Goal: Task Accomplishment & Management: Complete application form

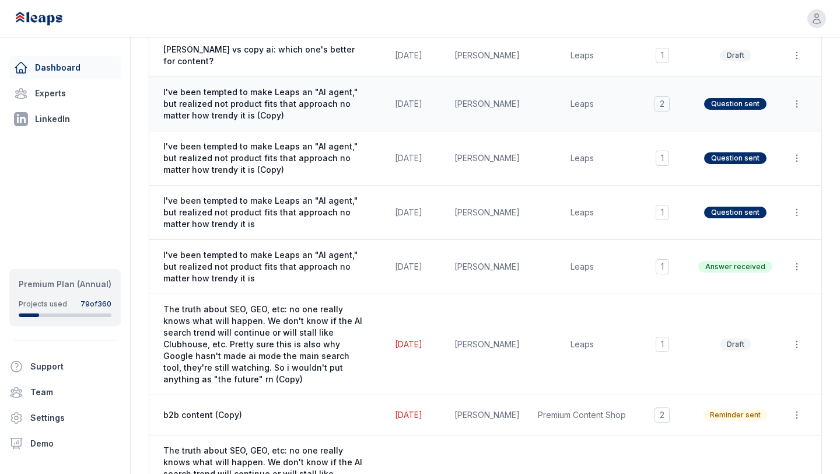
scroll to position [128, 0]
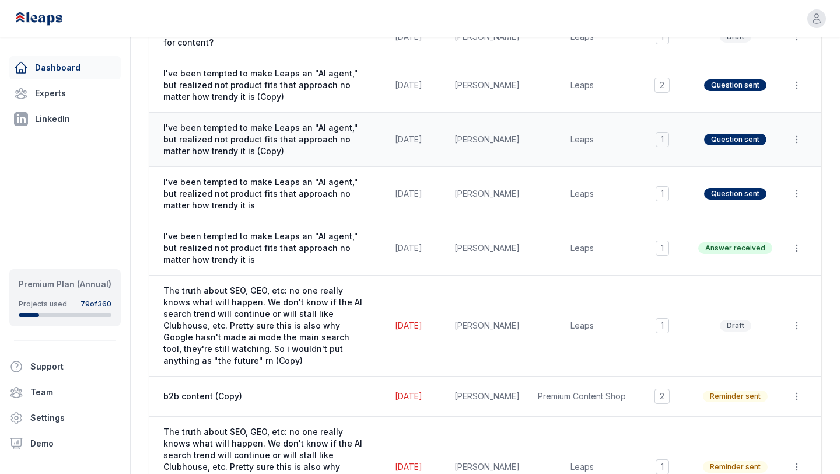
click at [395, 142] on span "[DATE]" at bounding box center [408, 139] width 27 height 10
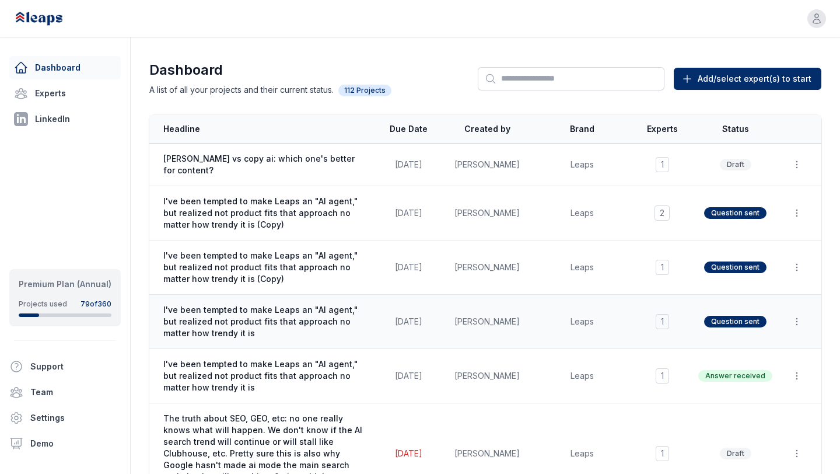
click at [311, 328] on span "I've been tempted to make Leaps an "AI agent," but realized not product fits th…" at bounding box center [264, 321] width 203 height 35
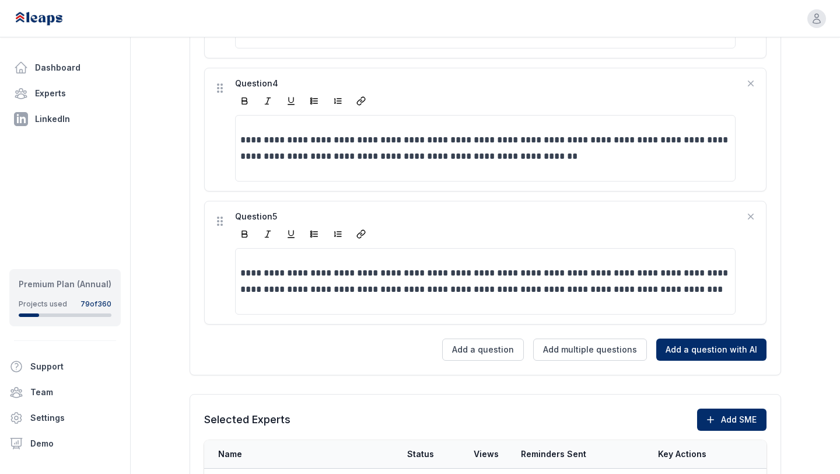
scroll to position [824, 0]
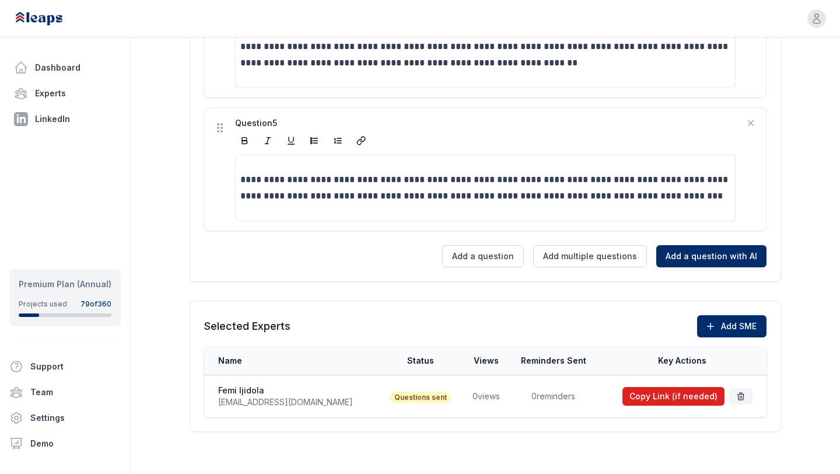
click at [634, 397] on button "Copy Link (if needed)" at bounding box center [673, 396] width 102 height 19
click at [719, 324] on button "Add SME" at bounding box center [731, 326] width 69 height 22
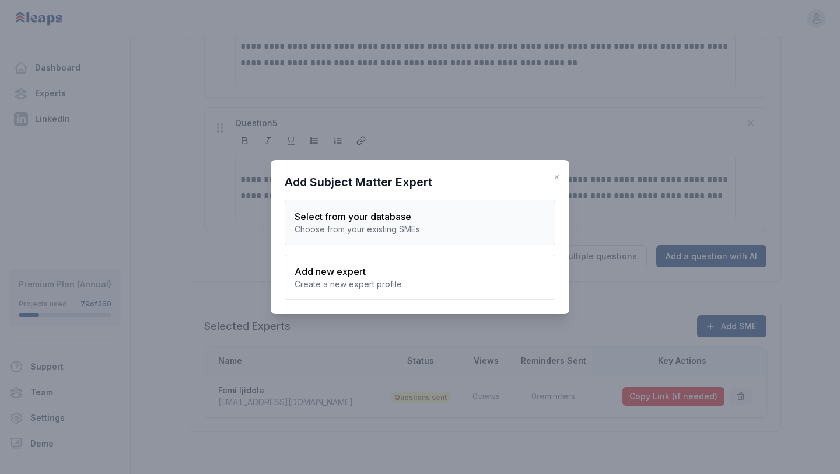
click at [363, 234] on div "Choose from your existing SMEs" at bounding box center [420, 229] width 251 height 12
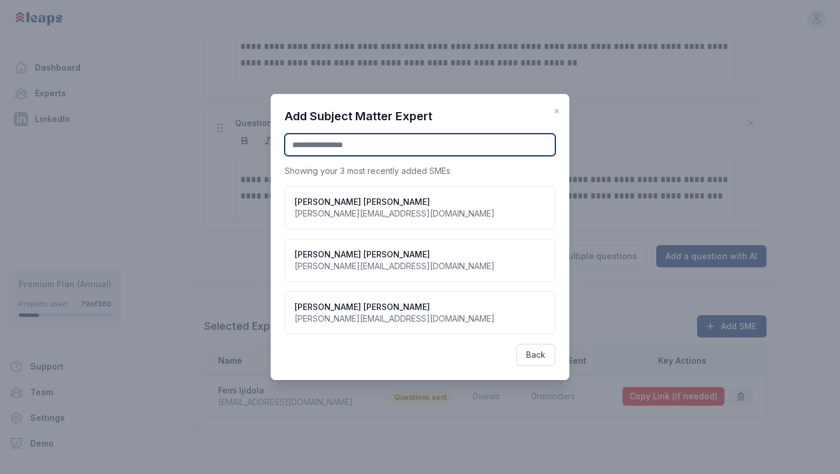
click at [354, 152] on input "text" at bounding box center [420, 145] width 271 height 22
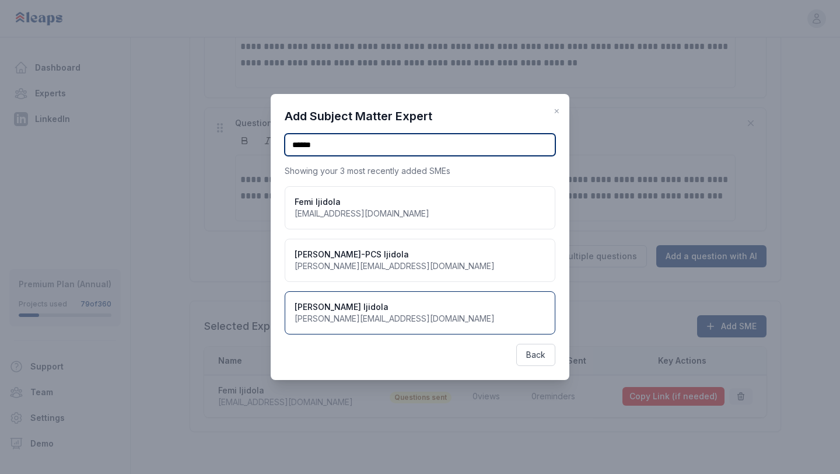
type input "******"
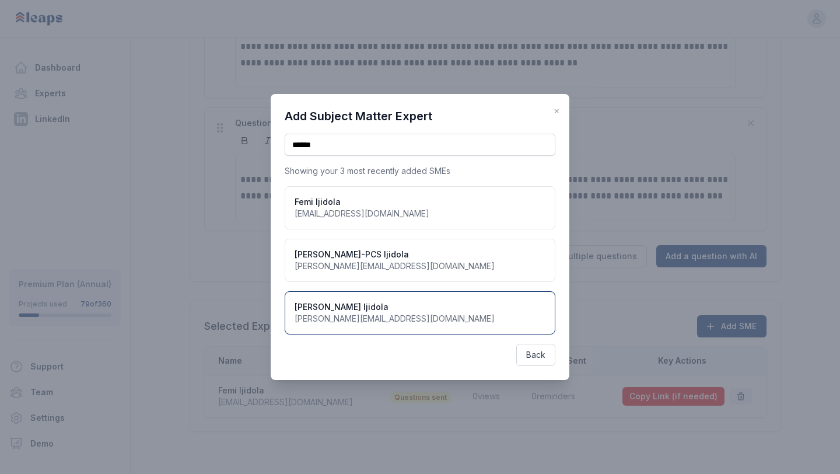
click at [349, 310] on h3 "[PERSON_NAME]" at bounding box center [395, 307] width 200 height 12
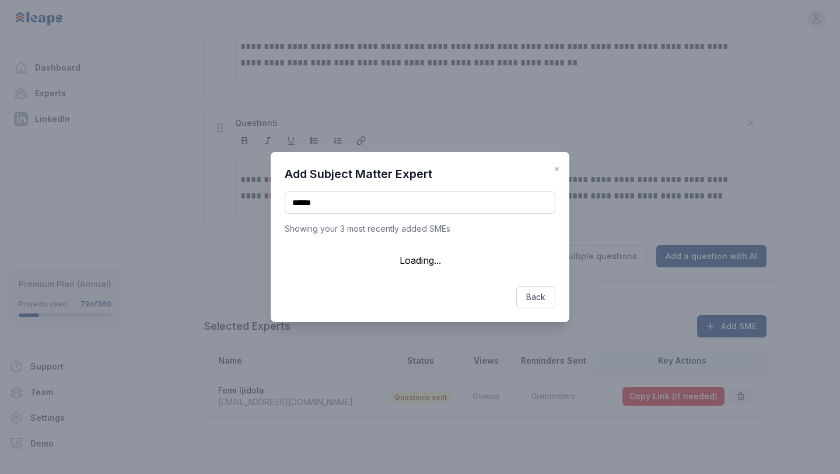
scroll to position [0, 0]
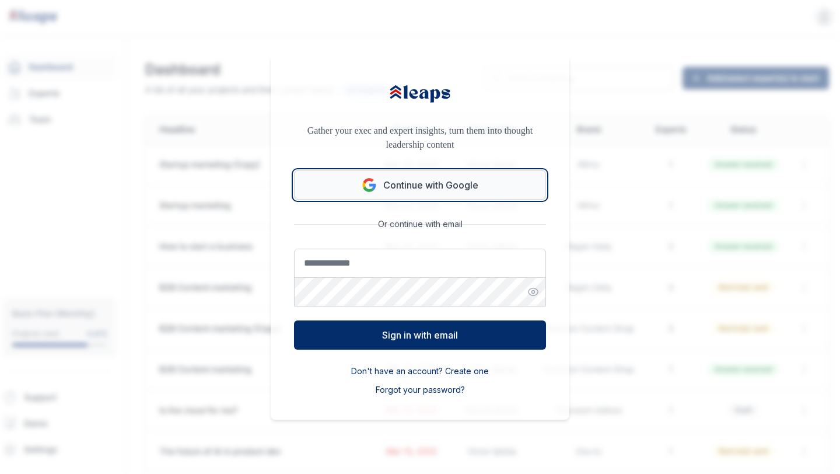
click at [397, 184] on button "Continue with Google" at bounding box center [420, 184] width 252 height 29
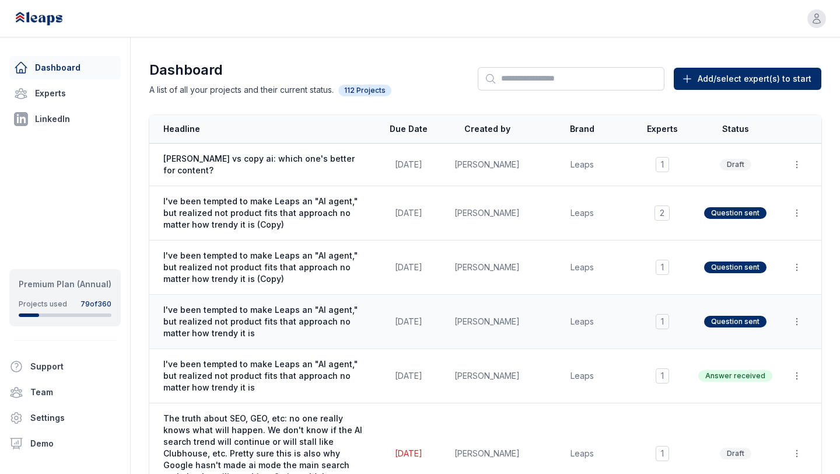
scroll to position [12, 0]
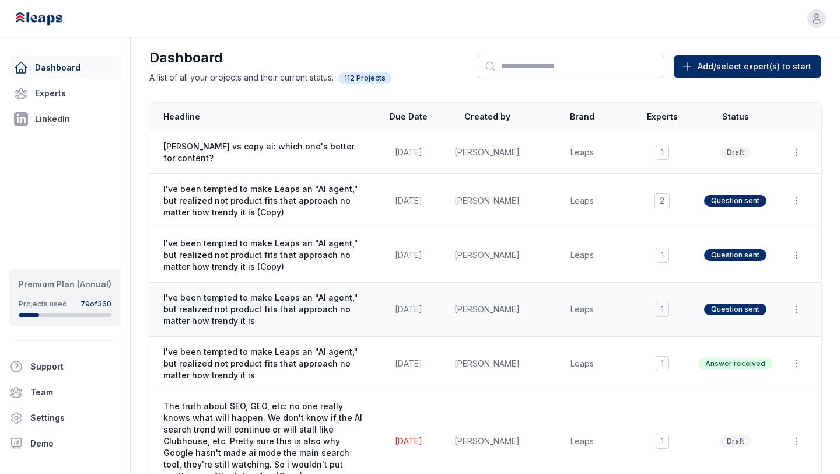
click at [330, 294] on span "I've been tempted to make Leaps an "AI agent," but realized not product fits th…" at bounding box center [264, 309] width 203 height 35
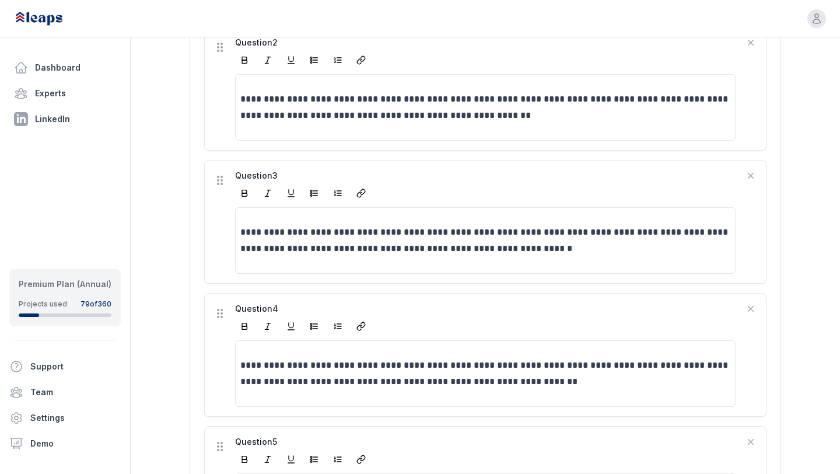
scroll to position [824, 0]
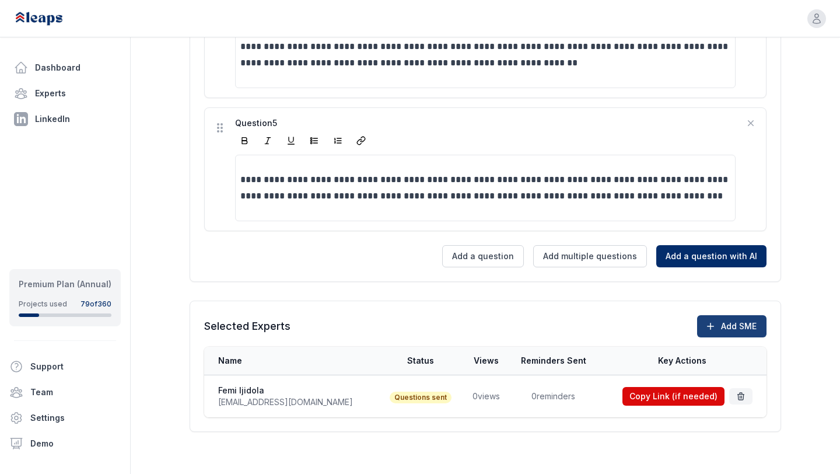
click at [723, 322] on button "Add SME" at bounding box center [731, 326] width 69 height 22
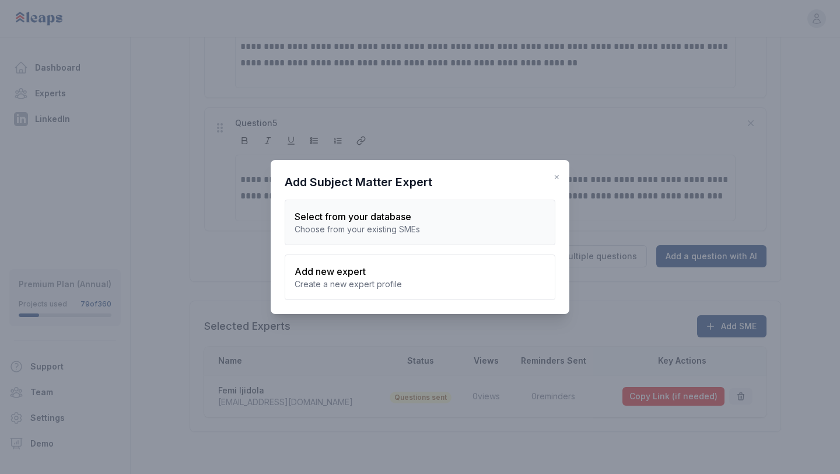
click at [377, 223] on div "Choose from your existing SMEs" at bounding box center [420, 229] width 251 height 12
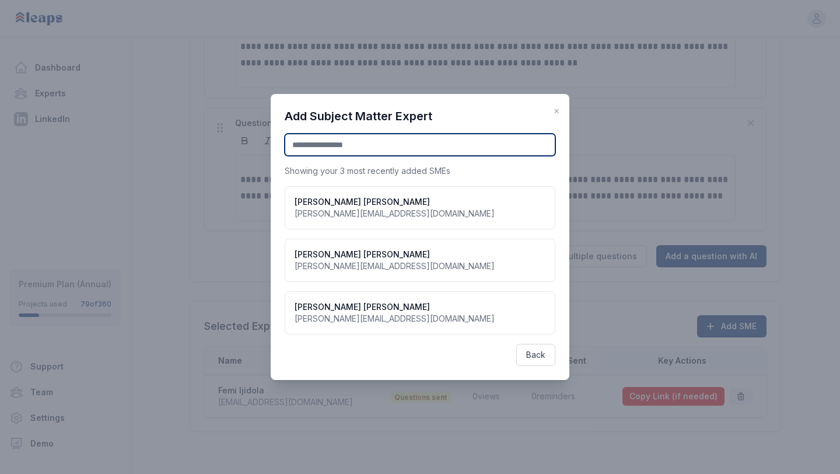
click at [370, 149] on input "text" at bounding box center [420, 145] width 271 height 22
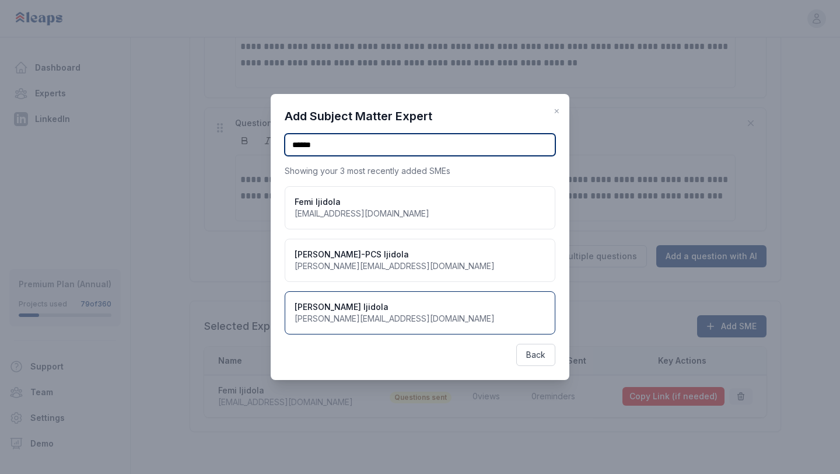
type input "******"
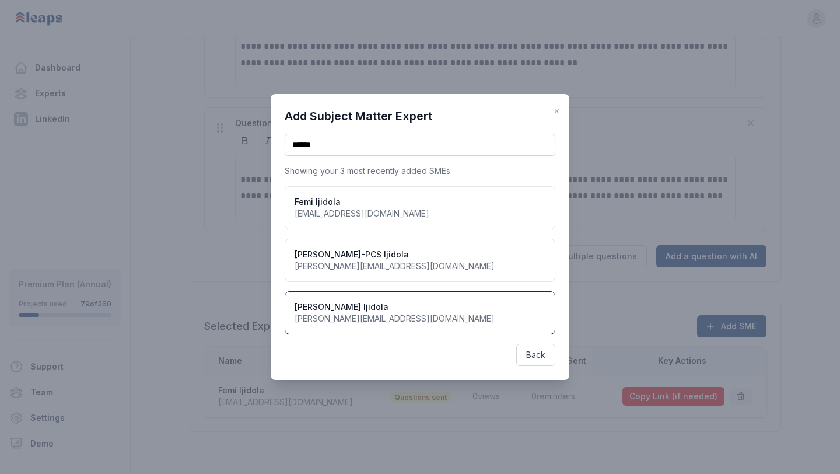
click at [364, 307] on h3 "[PERSON_NAME]" at bounding box center [395, 307] width 200 height 12
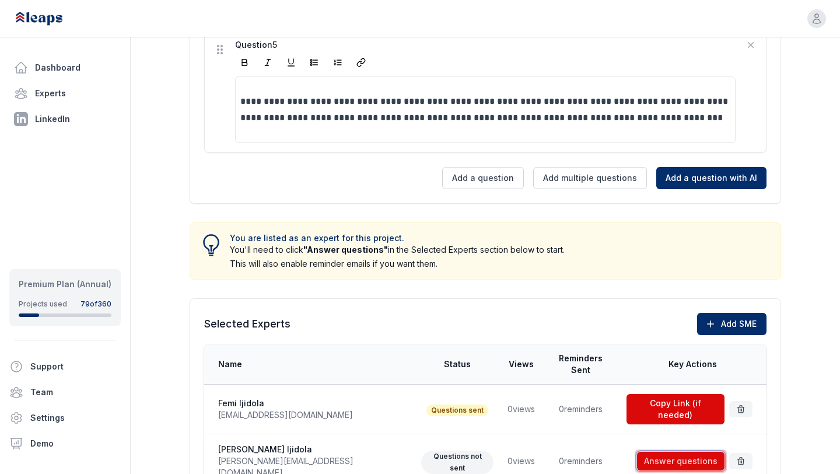
scroll to position [1014, 0]
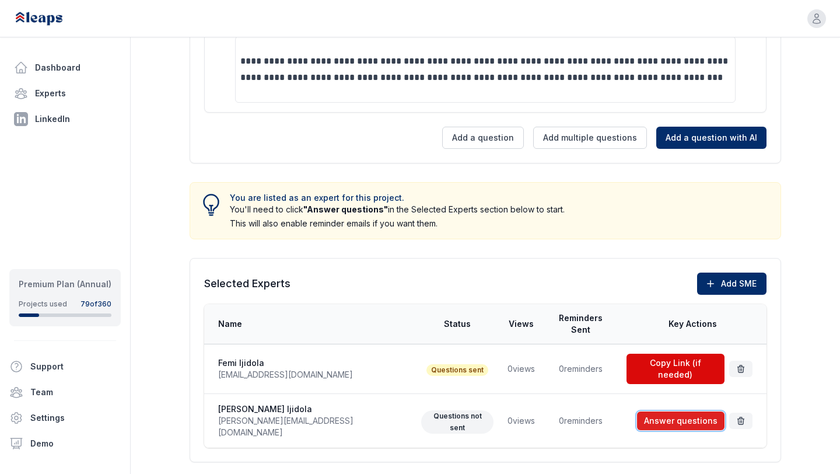
click at [687, 409] on span at bounding box center [681, 420] width 92 height 23
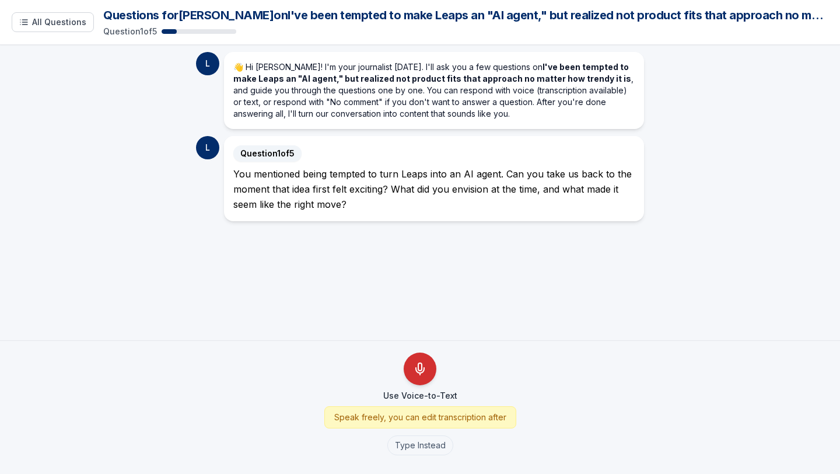
click at [416, 374] on icon "Use Voice-to-Text" at bounding box center [420, 369] width 14 height 14
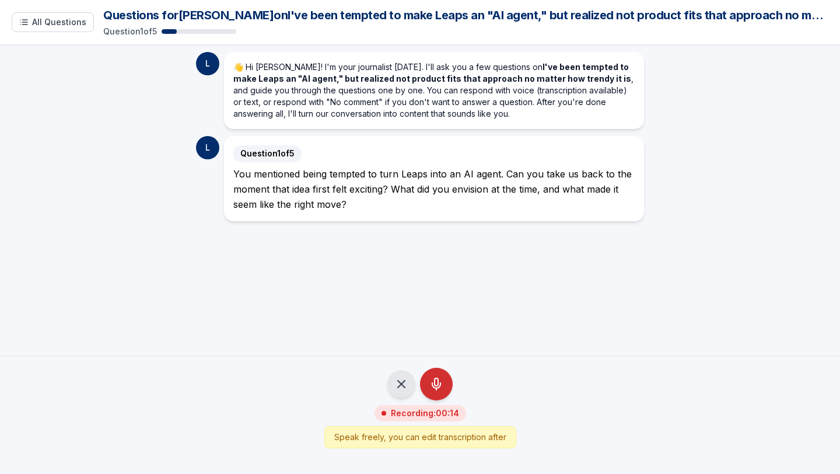
click at [443, 389] on icon "Stop Recording - Save Audio" at bounding box center [436, 384] width 14 height 14
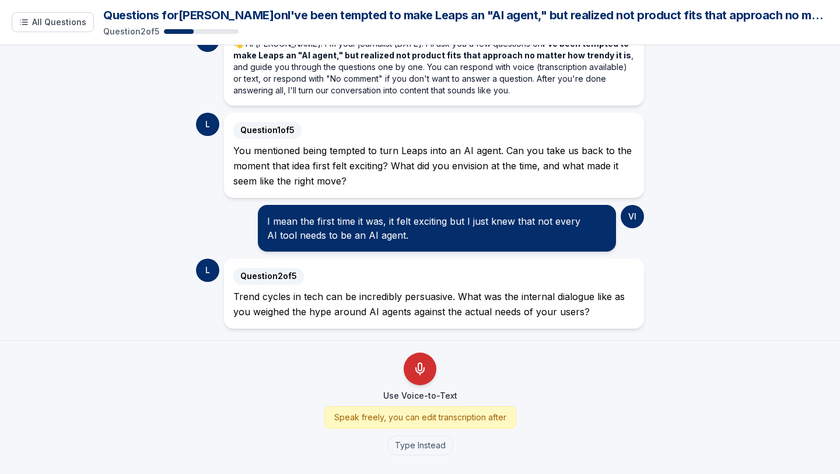
click at [421, 358] on button "Use Voice-to-Text" at bounding box center [420, 368] width 33 height 33
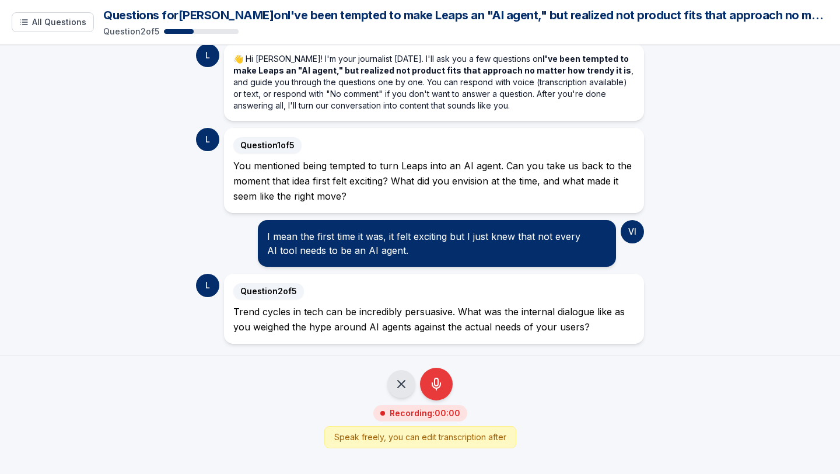
scroll to position [8, 0]
click at [432, 381] on icon "Stop Recording - Save Audio" at bounding box center [436, 384] width 14 height 14
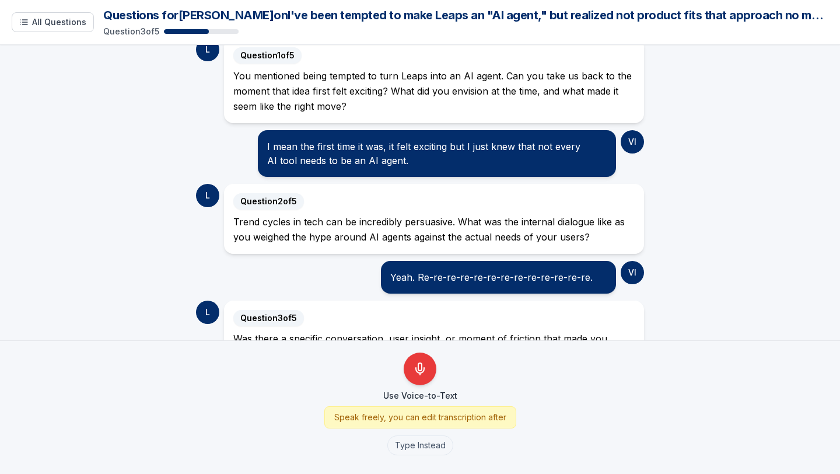
scroll to position [140, 0]
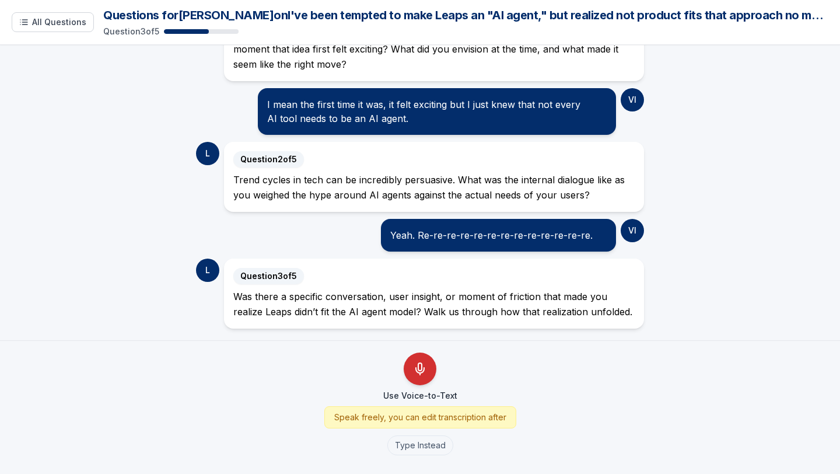
click at [417, 362] on icon "Use Voice-to-Text" at bounding box center [420, 369] width 14 height 14
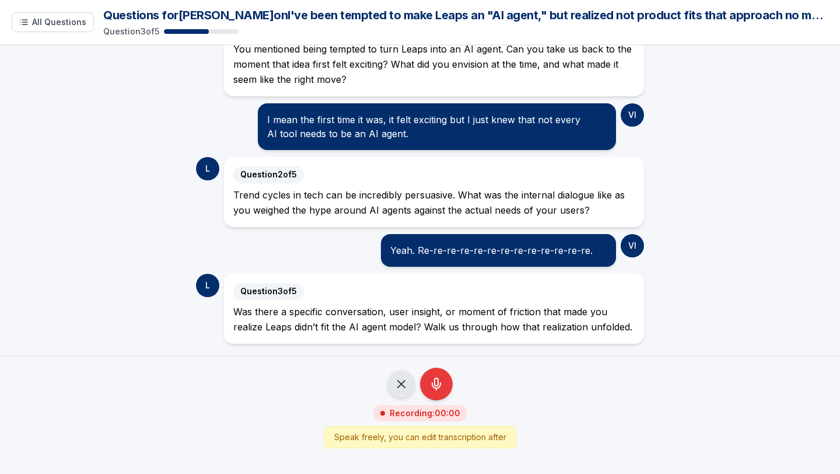
scroll to position [125, 0]
click at [430, 383] on icon "Stop Recording - Save Audio" at bounding box center [436, 384] width 14 height 14
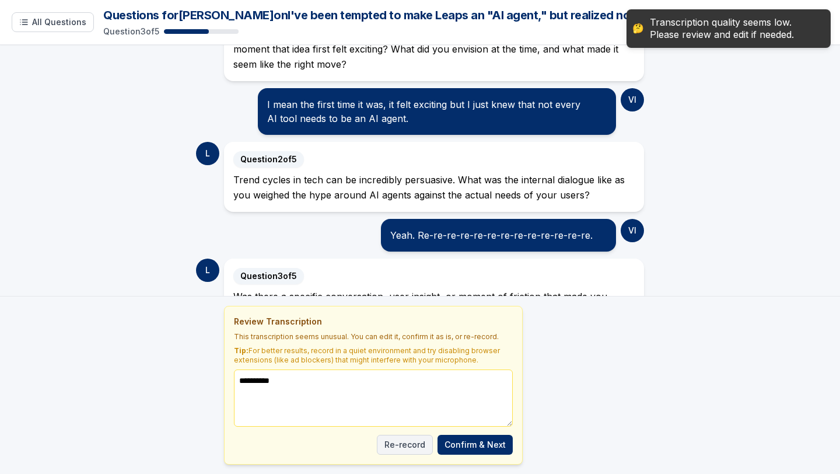
scroll to position [224, 0]
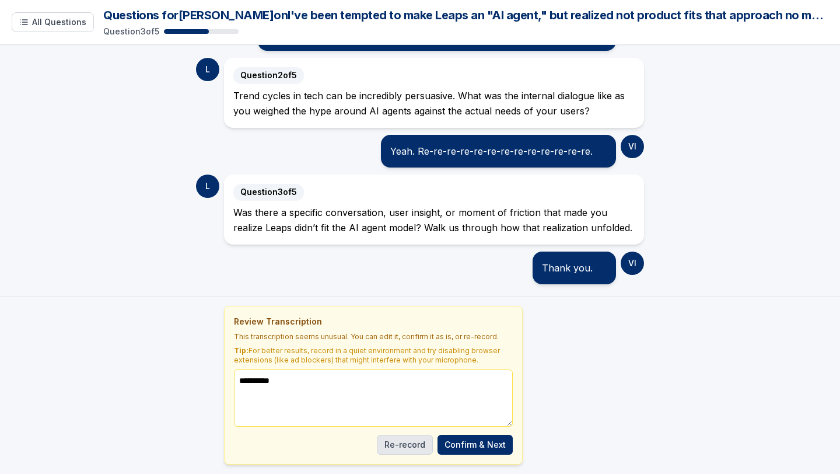
click at [405, 446] on button "Re-record" at bounding box center [405, 445] width 56 height 20
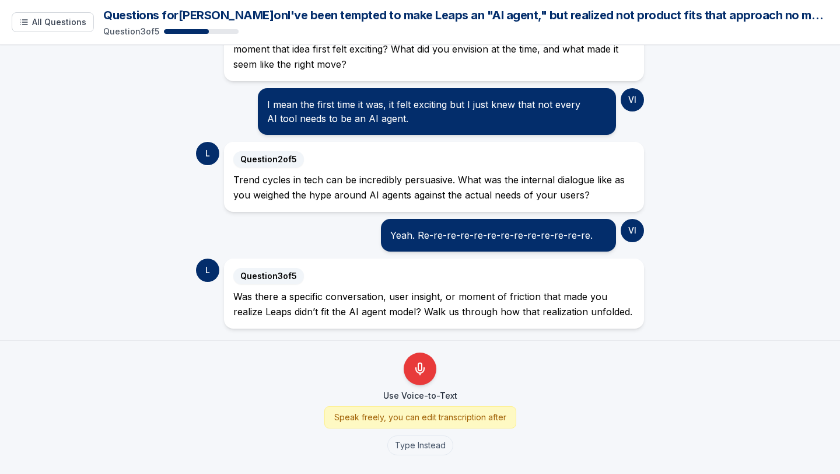
scroll to position [140, 0]
